Goal: Task Accomplishment & Management: Use online tool/utility

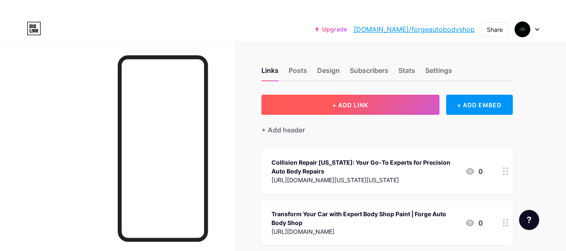
click at [385, 112] on button "+ ADD LINK" at bounding box center [350, 105] width 178 height 20
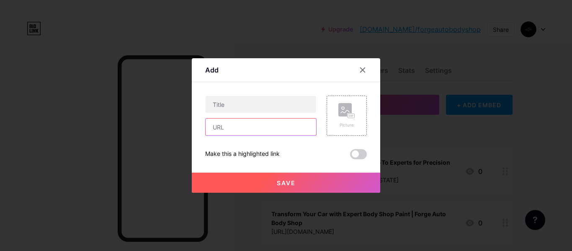
click at [255, 134] on input "text" at bounding box center [261, 127] width 111 height 17
paste input "[URL][DOMAIN_NAME]"
type input "[URL][DOMAIN_NAME]"
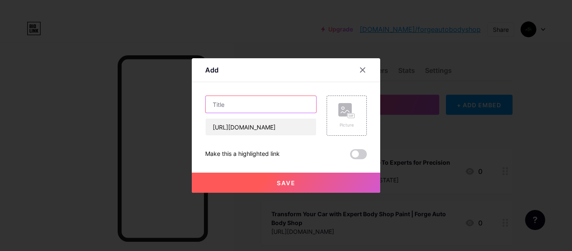
click at [237, 103] on input "text" at bounding box center [261, 104] width 111 height 17
paste input "Precision Collision Body Shop Services by Forge Auto Body Shop"
type input "Precision Collision Body Shop Services by Forge Auto Body Shop"
click at [289, 183] on span "Save" at bounding box center [286, 182] width 19 height 7
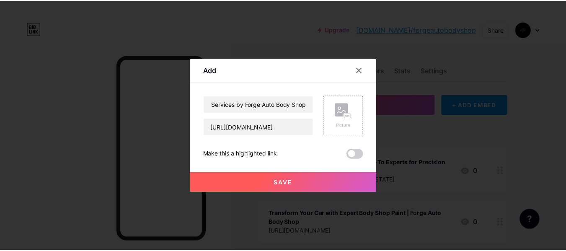
scroll to position [0, 0]
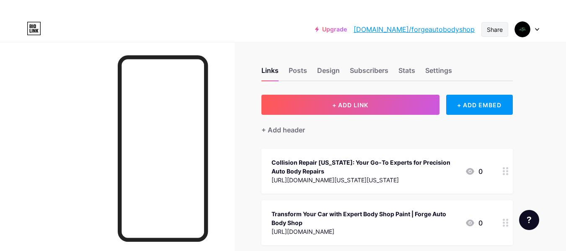
click at [491, 29] on div "Share" at bounding box center [495, 29] width 16 height 9
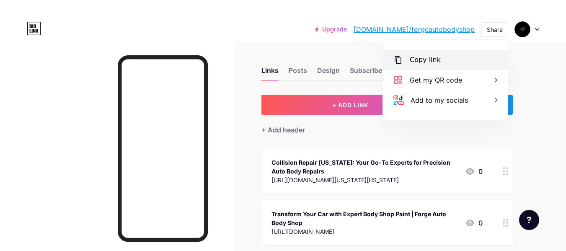
click at [443, 61] on div "Copy link" at bounding box center [445, 60] width 125 height 20
